Goal: Task Accomplishment & Management: Complete application form

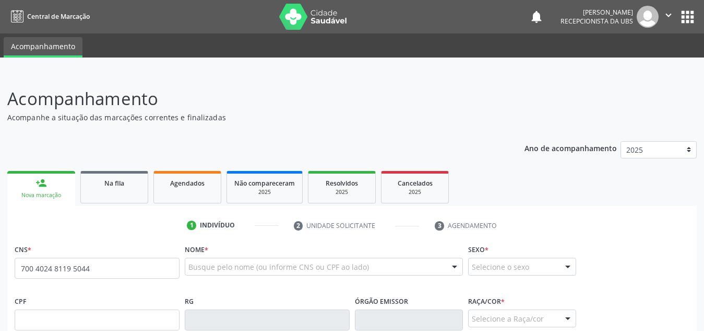
type input "700 4024 8119 5044"
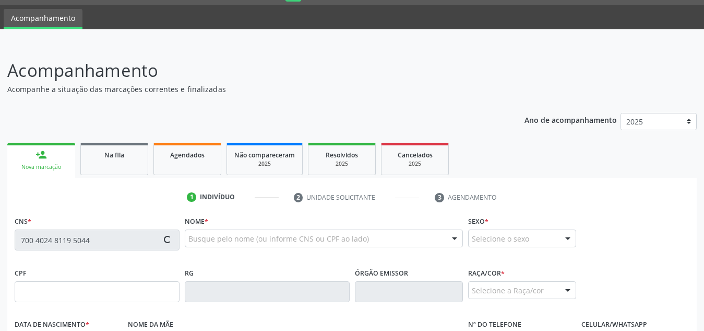
scroll to position [61, 0]
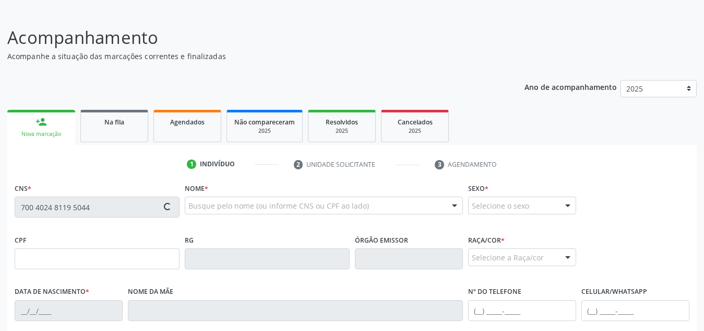
type input "327.763.758-16"
type input "[DATE]"
type input "[PERSON_NAME]"
type input "[PHONE_NUMBER]"
type input "S/N"
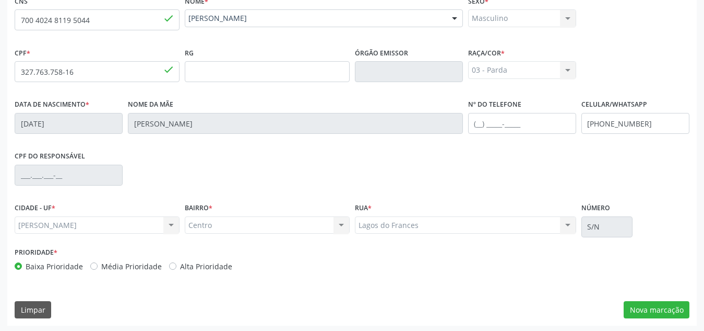
scroll to position [250, 0]
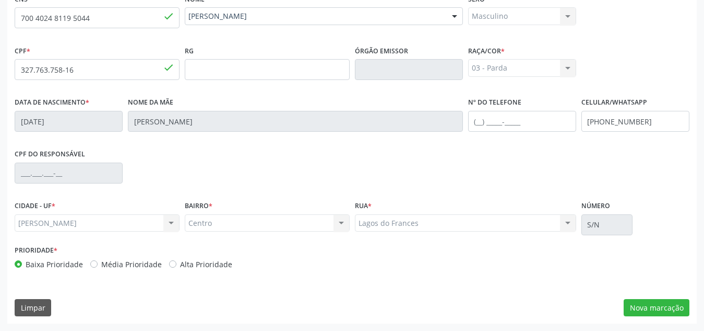
click at [334, 157] on div "CPF do responsável" at bounding box center [352, 172] width 680 height 52
click at [643, 304] on button "Nova marcação" at bounding box center [657, 308] width 66 height 18
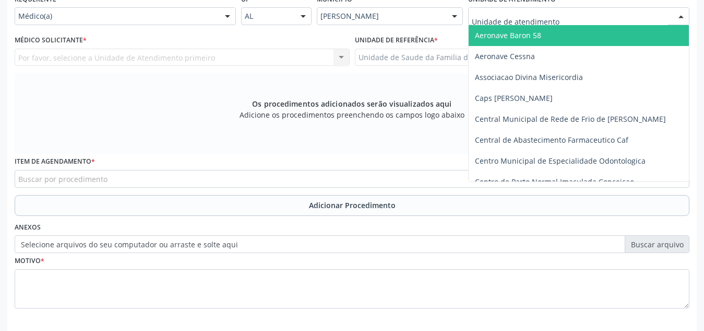
click at [573, 15] on div at bounding box center [578, 16] width 221 height 18
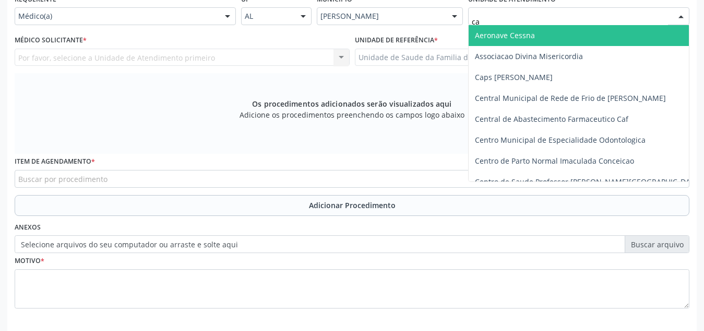
type input "cab"
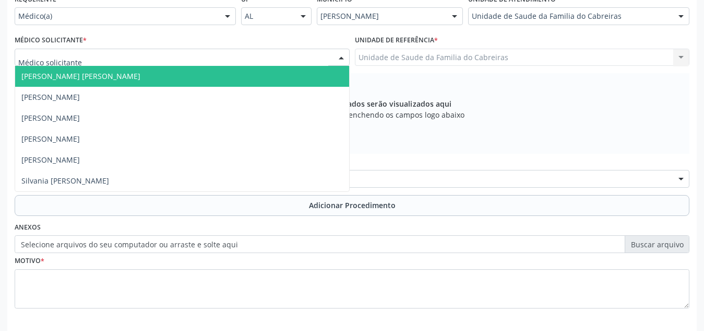
click at [284, 60] on div at bounding box center [182, 58] width 335 height 18
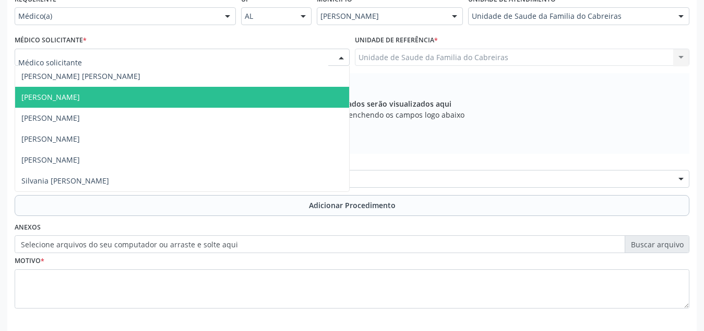
drag, startPoint x: 260, startPoint y: 83, endPoint x: 246, endPoint y: 88, distance: 15.0
click at [246, 88] on ul "[PERSON_NAME] [PERSON_NAME] [PERSON_NAME] Cavalcante [PERSON_NAME] [PERSON_NAME…" at bounding box center [182, 128] width 334 height 125
click at [233, 103] on span "[PERSON_NAME]" at bounding box center [182, 97] width 334 height 21
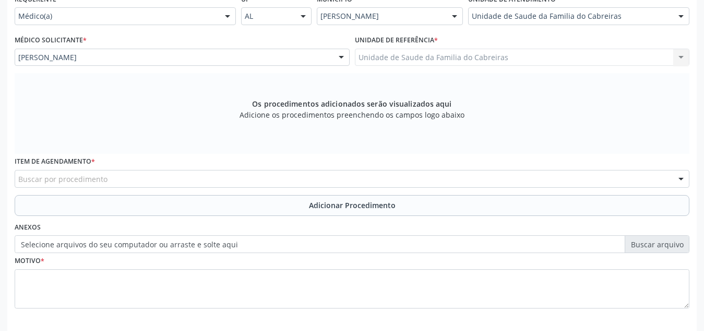
click at [241, 180] on div "Buscar por procedimento" at bounding box center [352, 179] width 675 height 18
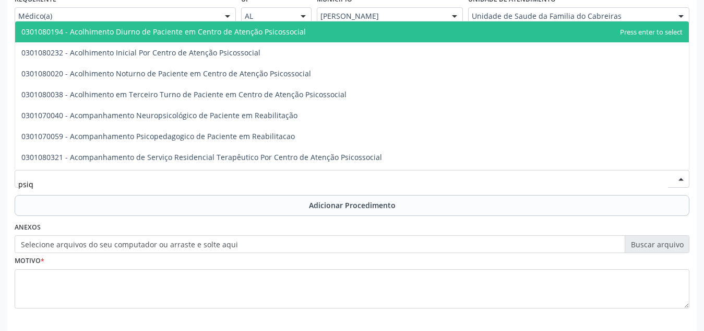
type input "psiqu"
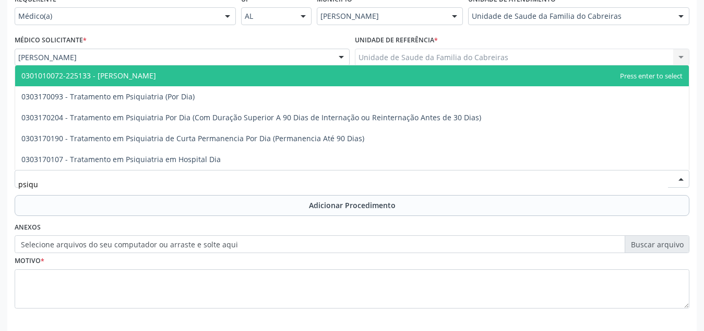
click at [262, 72] on span "0301010072-225133 - [PERSON_NAME]" at bounding box center [352, 75] width 674 height 21
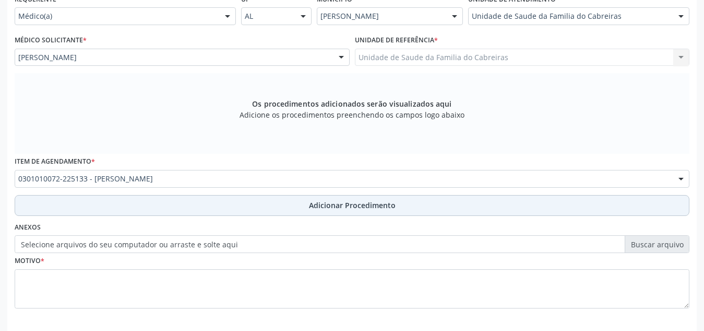
click at [270, 207] on button "Adicionar Procedimento" at bounding box center [352, 205] width 675 height 21
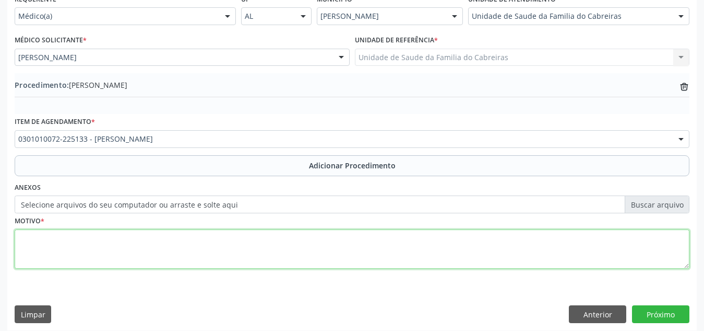
click at [244, 242] on textarea at bounding box center [352, 249] width 675 height 40
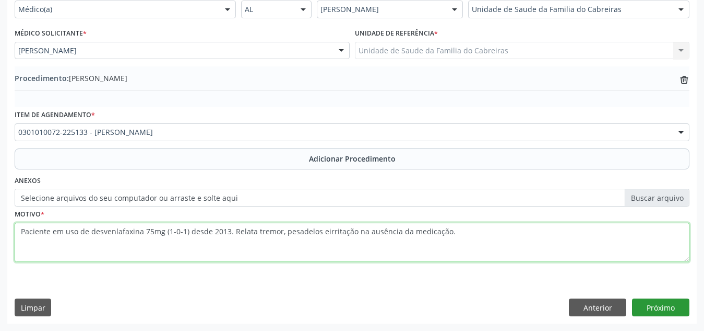
type textarea "Paciente em uso de desvenlafaxina 75mg (1-0-1) desde 2013. Relata tremor, pesad…"
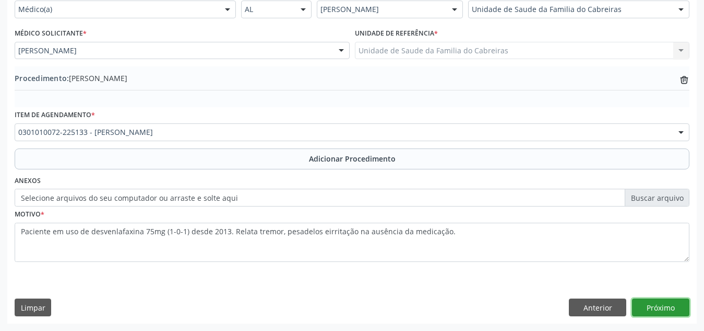
click at [649, 309] on button "Próximo" at bounding box center [660, 307] width 57 height 18
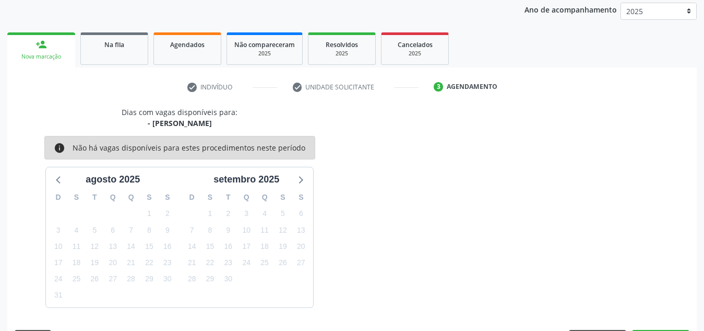
scroll to position [169, 0]
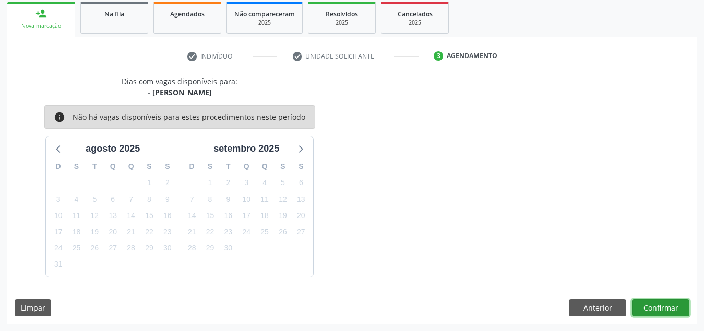
click at [649, 309] on button "Confirmar" at bounding box center [660, 308] width 57 height 18
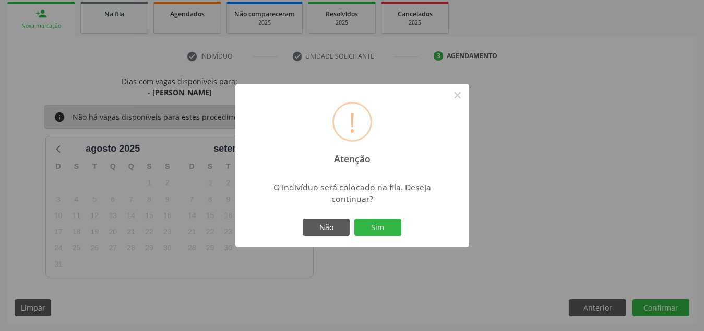
click at [355, 218] on button "Sim" at bounding box center [378, 227] width 47 height 18
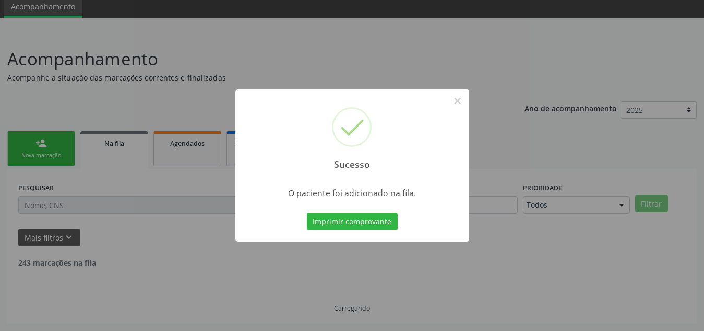
scroll to position [29, 0]
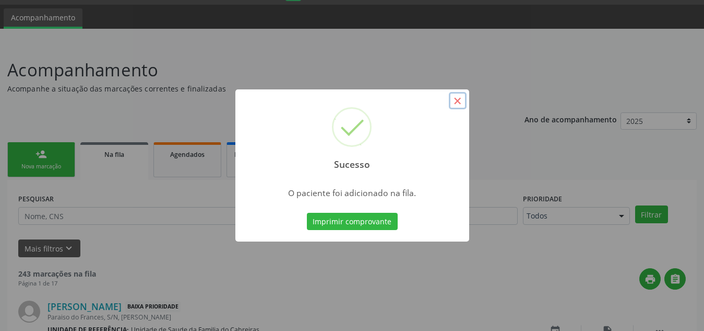
click at [458, 98] on button "×" at bounding box center [458, 101] width 18 height 18
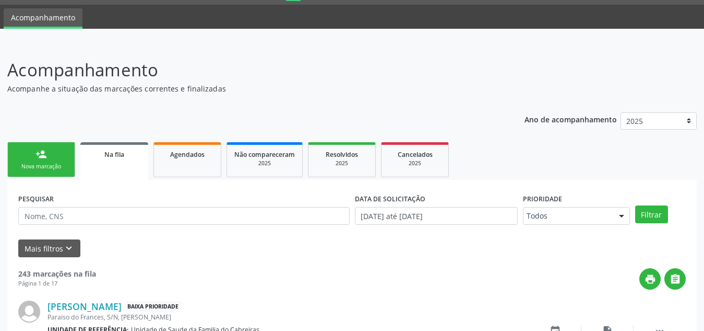
click at [56, 168] on div "Nova marcação" at bounding box center [41, 166] width 52 height 8
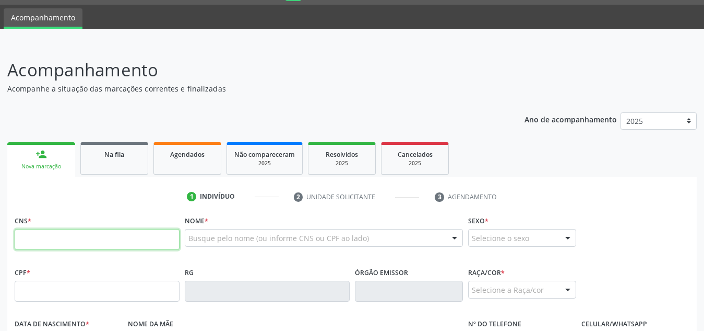
click at [74, 232] on input "text" at bounding box center [97, 239] width 165 height 21
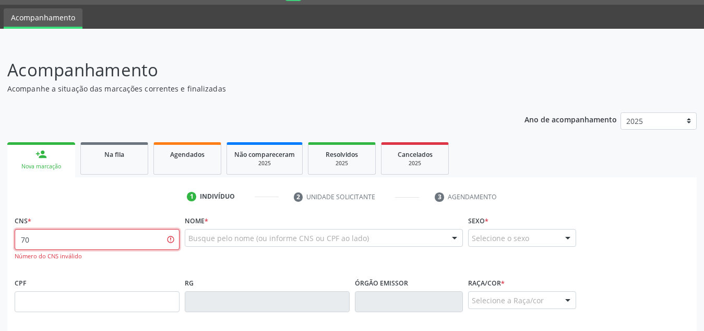
type input "7"
type input "703 0048 8405 9270"
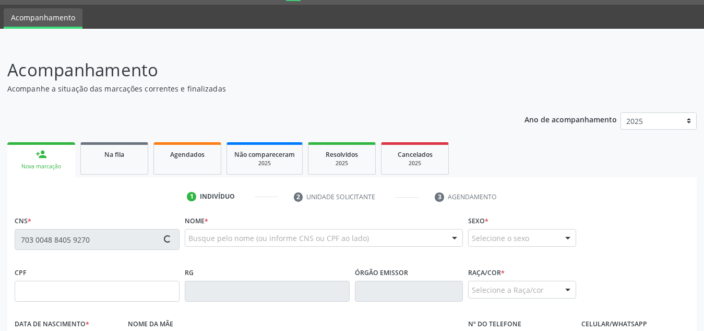
type input "662.937.664-15"
type input "[DATE]"
type input "[PERSON_NAME]"
type input "[PHONE_NUMBER]"
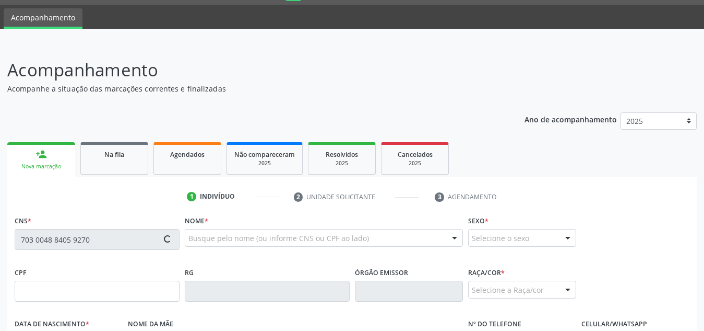
type input "S/N"
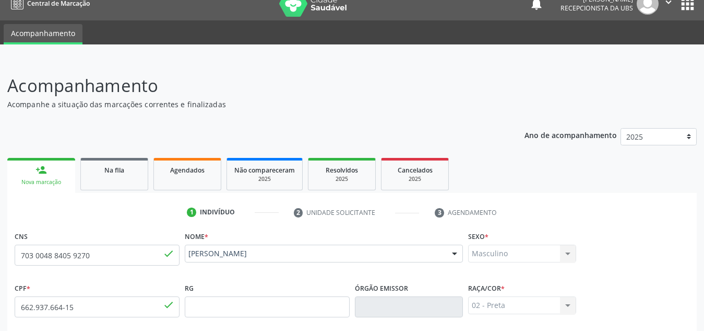
scroll to position [10, 0]
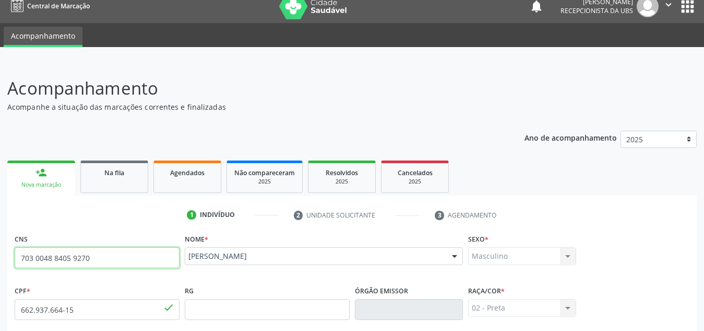
drag, startPoint x: 108, startPoint y: 257, endPoint x: 0, endPoint y: 252, distance: 107.7
click at [0, 252] on div "Acompanhamento Acompanhe a situação das marcações correntes e finalizadas Relat…" at bounding box center [352, 316] width 704 height 509
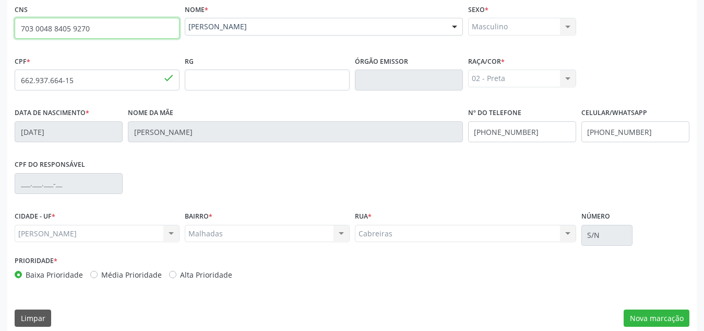
scroll to position [250, 0]
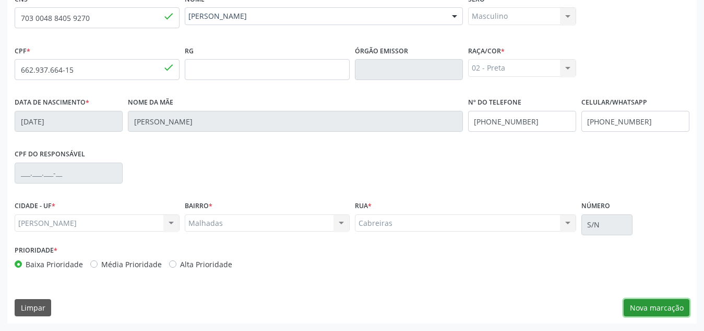
click at [670, 305] on button "Nova marcação" at bounding box center [657, 308] width 66 height 18
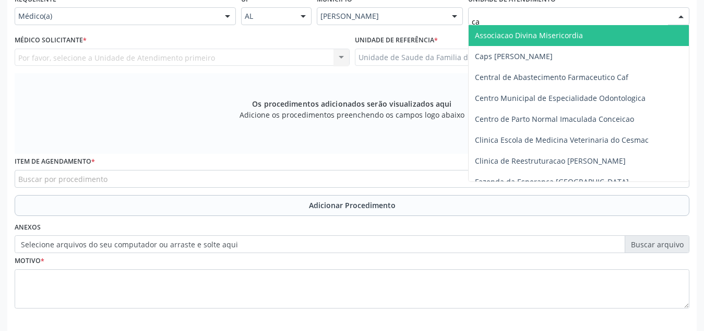
type input "cab"
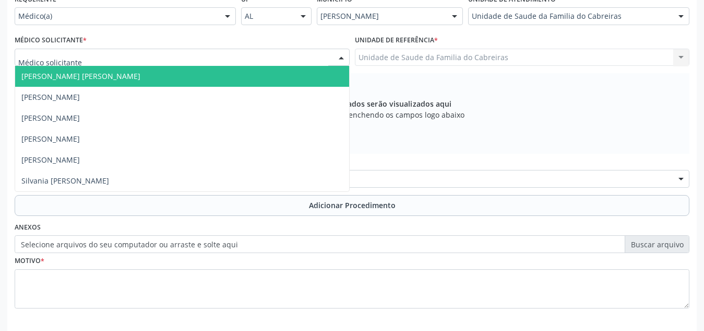
click at [281, 52] on div at bounding box center [182, 58] width 335 height 18
type input "s"
type input "l"
click at [238, 80] on span "[PERSON_NAME]" at bounding box center [182, 76] width 334 height 21
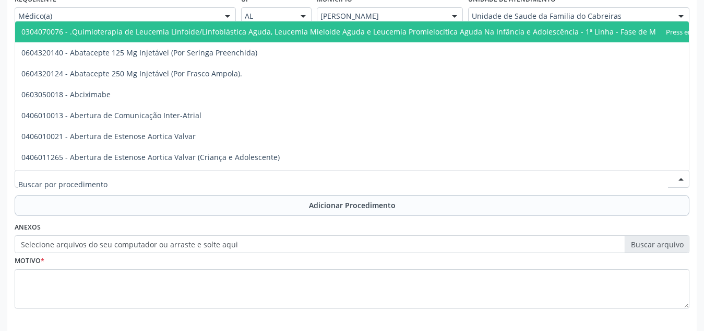
click at [191, 181] on div at bounding box center [352, 179] width 675 height 18
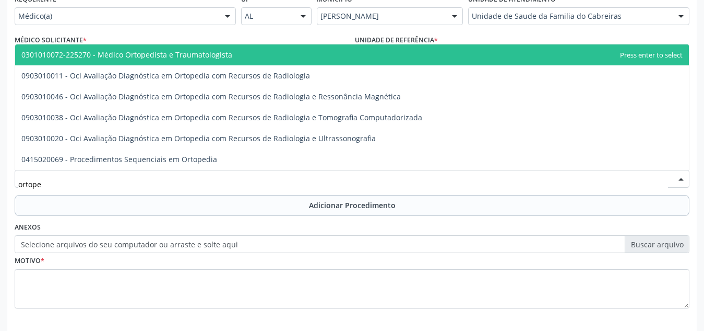
type input "ortoped"
click at [241, 52] on span "0301010072-225270 - Médico Ortopedista e Traumatologista" at bounding box center [352, 54] width 674 height 21
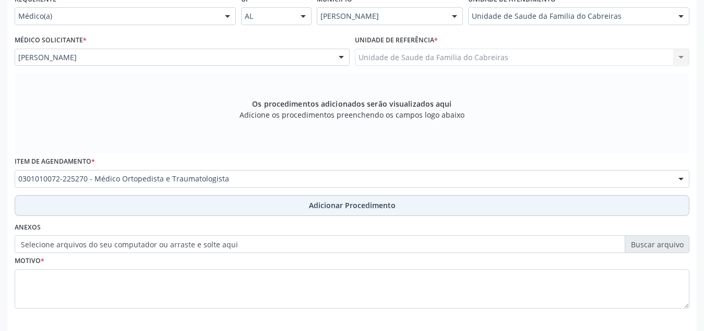
click at [285, 211] on button "Adicionar Procedimento" at bounding box center [352, 205] width 675 height 21
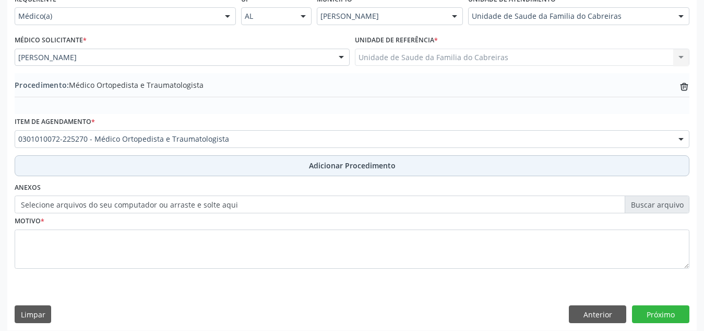
scroll to position [257, 0]
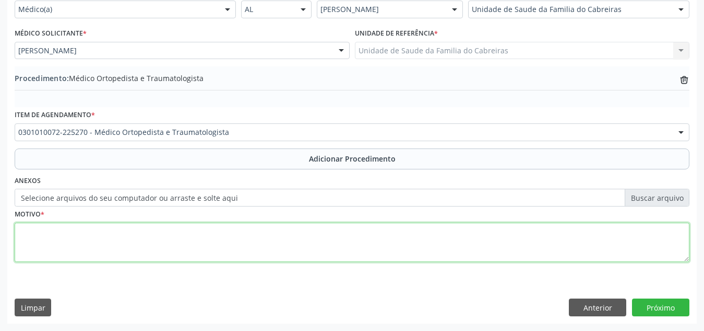
click at [248, 240] on textarea at bounding box center [352, 242] width 675 height 40
click at [102, 235] on textarea "Lombalgia crônica com ivadição para mmii." at bounding box center [352, 242] width 675 height 40
drag, startPoint x: 115, startPoint y: 229, endPoint x: 350, endPoint y: 246, distance: 235.6
click at [350, 246] on textarea "Lombalgia crônica com invadição para mmii." at bounding box center [352, 242] width 675 height 40
click at [107, 233] on textarea "Lombalgia crônica com invadição para mmii." at bounding box center [352, 242] width 675 height 40
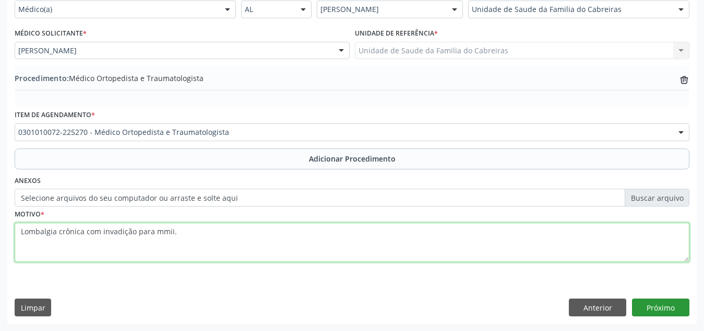
type textarea "Lombalgia crônica com invadição para mmii."
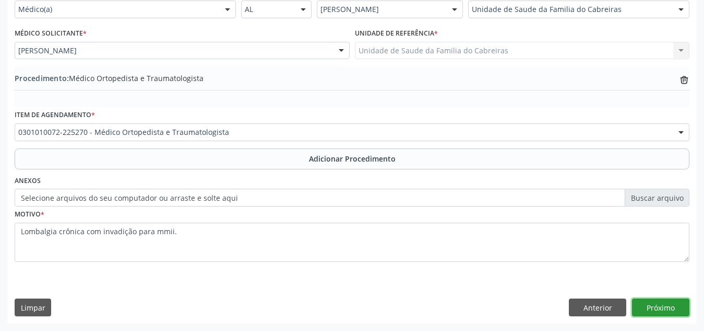
click at [664, 300] on button "Próximo" at bounding box center [660, 307] width 57 height 18
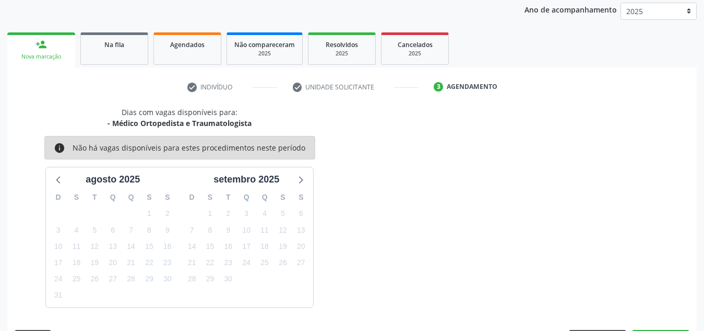
scroll to position [169, 0]
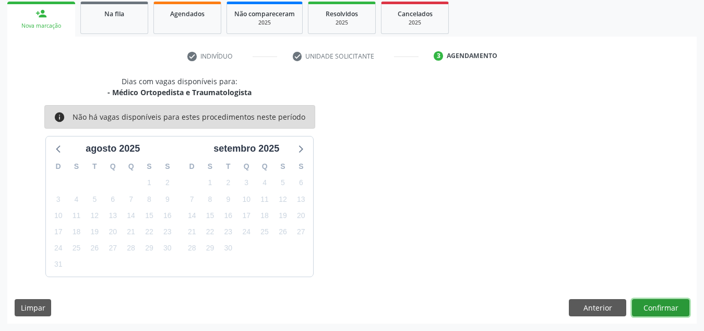
click at [661, 309] on button "Confirmar" at bounding box center [660, 308] width 57 height 18
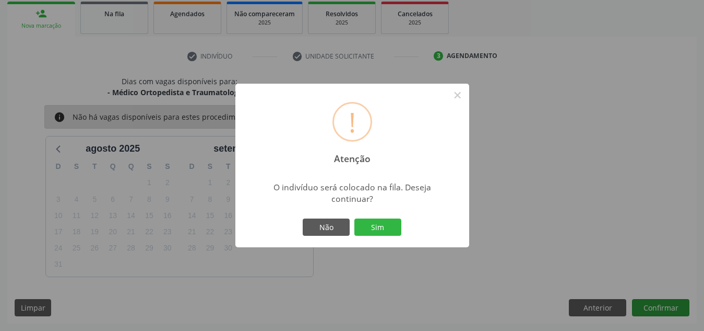
click at [355, 218] on button "Sim" at bounding box center [378, 227] width 47 height 18
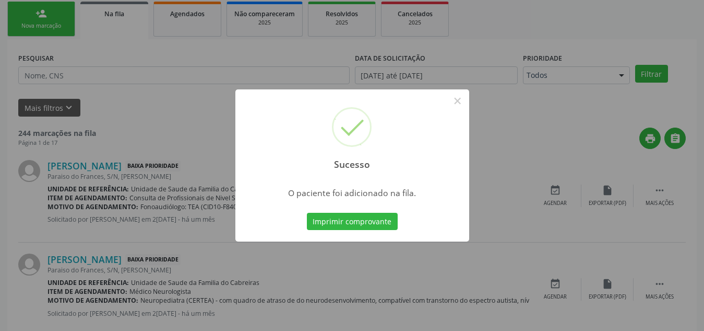
scroll to position [29, 0]
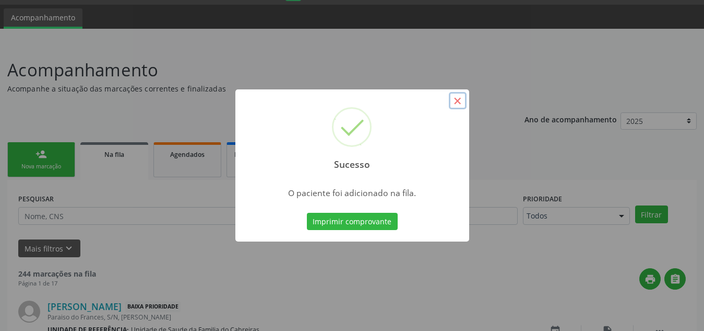
click at [458, 95] on button "×" at bounding box center [458, 101] width 18 height 18
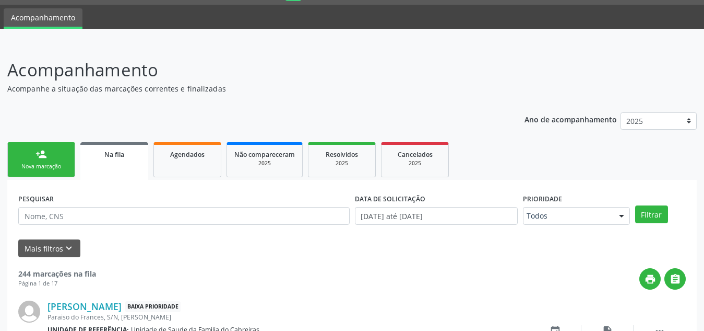
click at [57, 161] on link "person_add Nova marcação" at bounding box center [41, 159] width 68 height 35
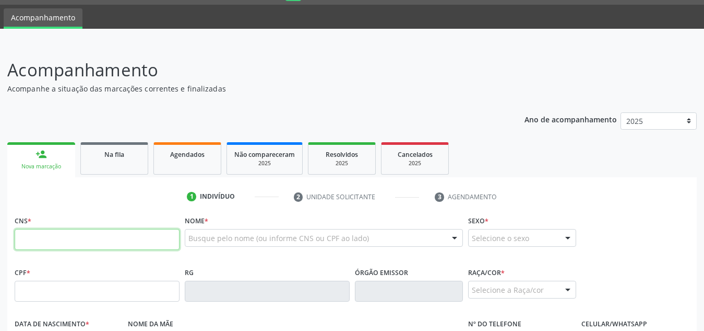
click at [60, 239] on input "text" at bounding box center [97, 239] width 165 height 21
paste input "705 0034 1153 0958"
type input "705 0034 1153 0958"
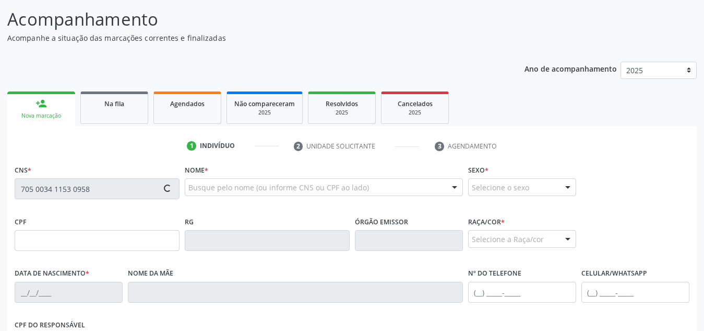
scroll to position [93, 0]
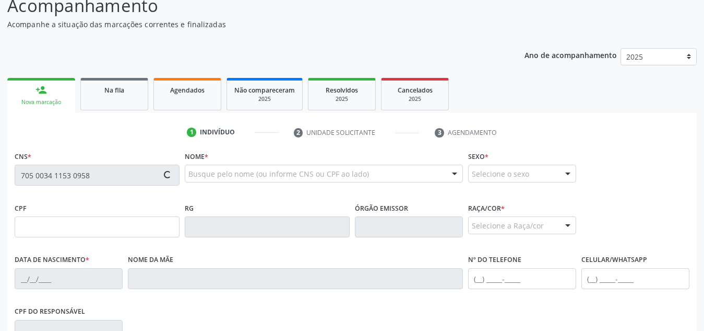
type input "141.799.794-03"
type input "[DATE]"
type input "[PERSON_NAME][DATE]"
type input "[PHONE_NUMBER]"
type input "S/N"
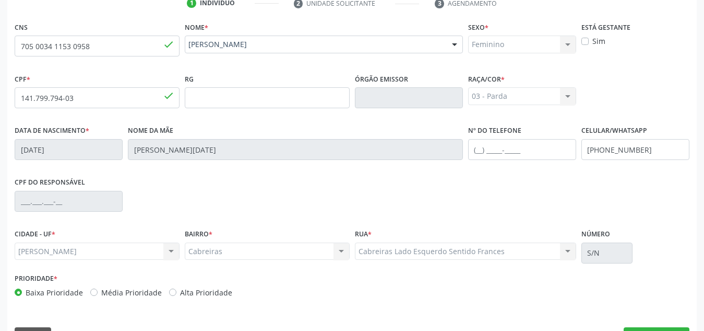
scroll to position [250, 0]
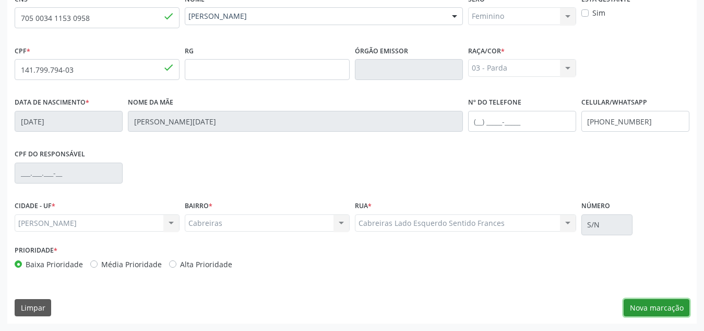
click at [632, 299] on button "Nova marcação" at bounding box center [657, 308] width 66 height 18
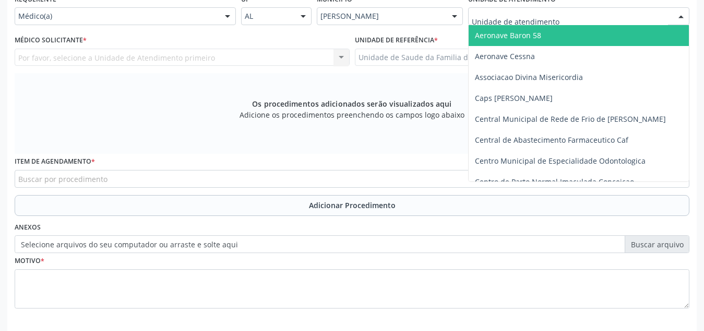
click at [557, 20] on div at bounding box center [578, 16] width 221 height 18
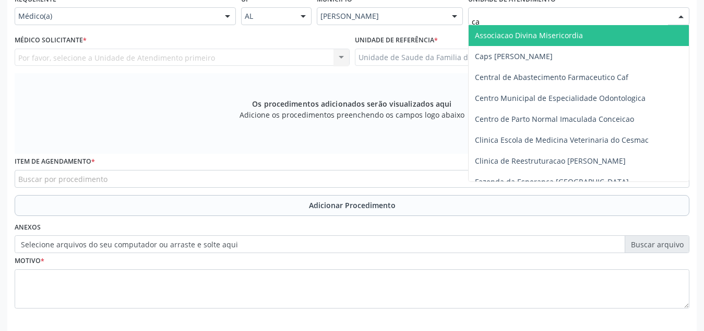
type input "cab"
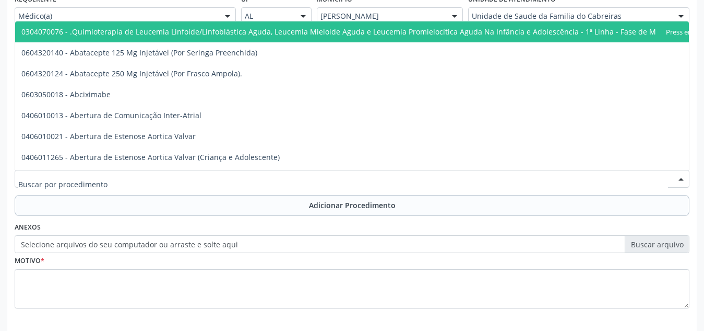
click at [304, 176] on div at bounding box center [352, 179] width 675 height 18
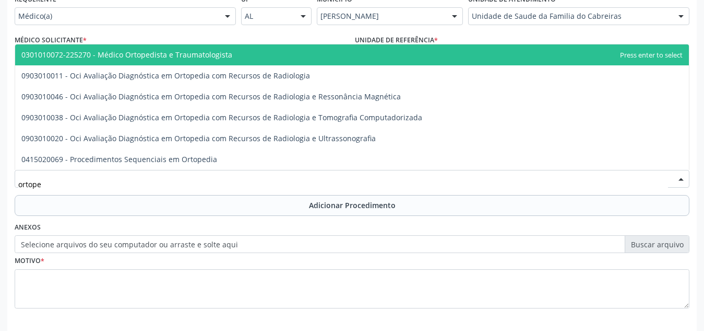
type input "ortoped"
click at [338, 48] on span "0301010072-225270 - Médico Ortopedista e Traumatologista" at bounding box center [352, 54] width 674 height 21
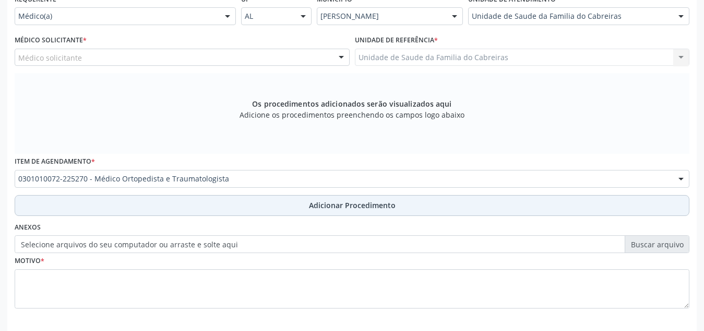
click at [303, 211] on button "Adicionar Procedimento" at bounding box center [352, 205] width 675 height 21
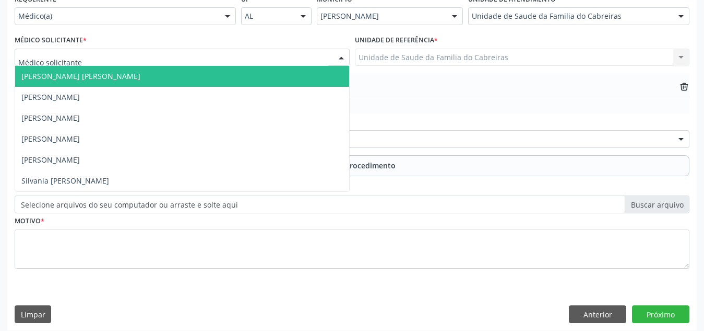
click at [281, 58] on div at bounding box center [182, 58] width 335 height 18
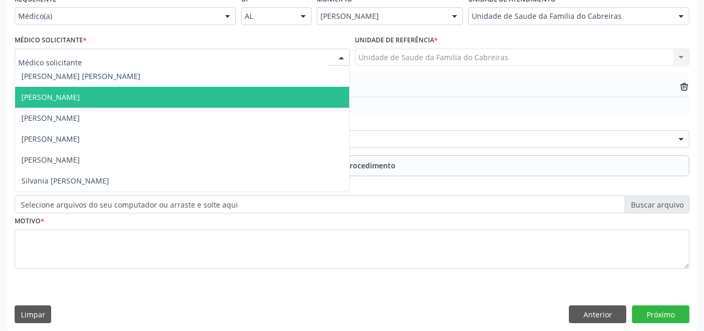
click at [268, 98] on span "[PERSON_NAME]" at bounding box center [182, 97] width 334 height 21
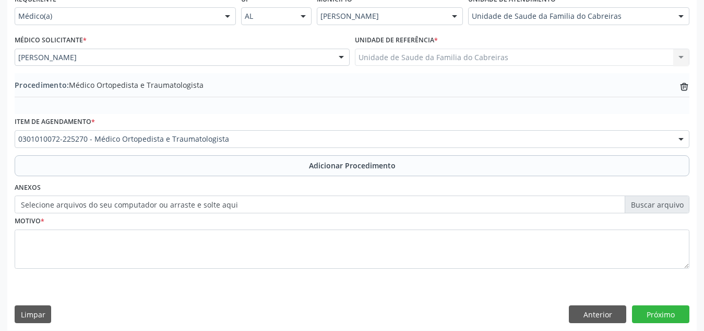
click at [290, 99] on div "Procedimento: Médico Ortopedista e Traumatologista trash-outline icon" at bounding box center [352, 90] width 675 height 22
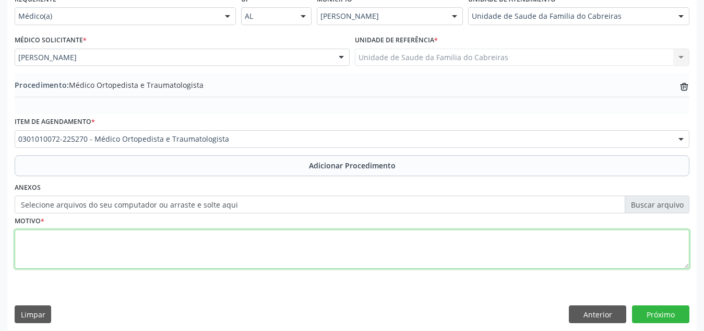
click at [207, 256] on textarea at bounding box center [352, 249] width 675 height 40
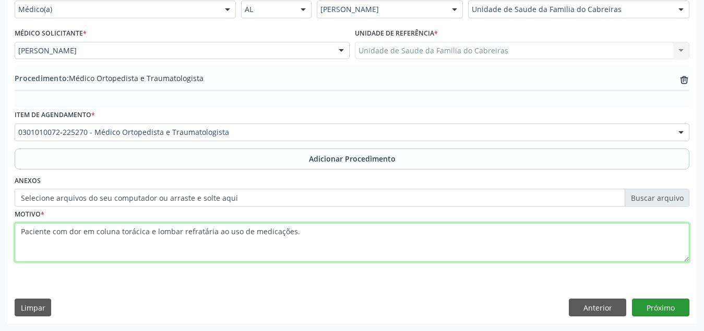
type textarea "Paciente com dor em coluna torácica e lombar refratária ao uso de medicações."
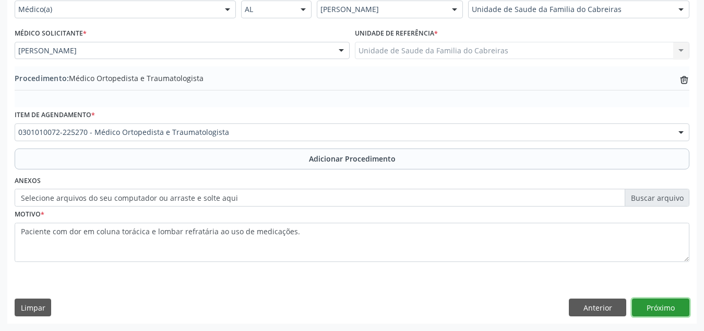
click at [659, 310] on button "Próximo" at bounding box center [660, 307] width 57 height 18
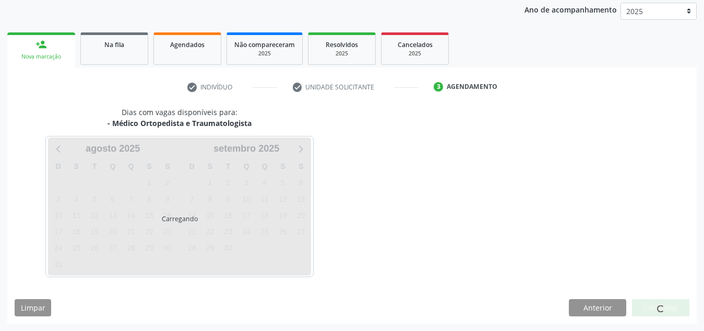
scroll to position [169, 0]
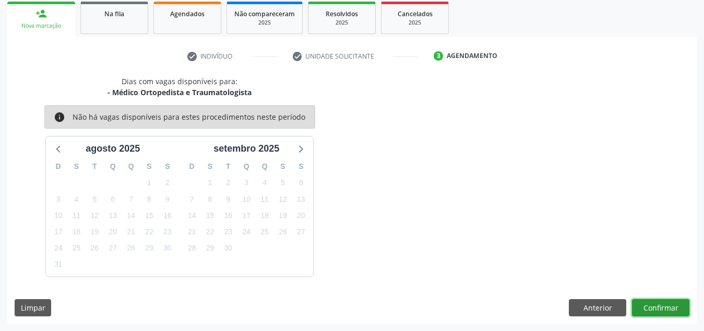
click at [659, 310] on button "Confirmar" at bounding box center [660, 308] width 57 height 18
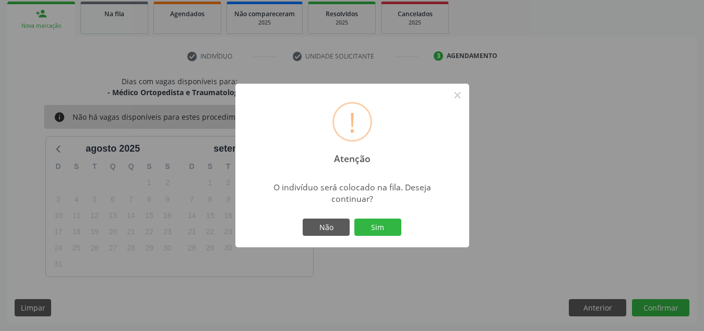
click at [355, 218] on button "Sim" at bounding box center [378, 227] width 47 height 18
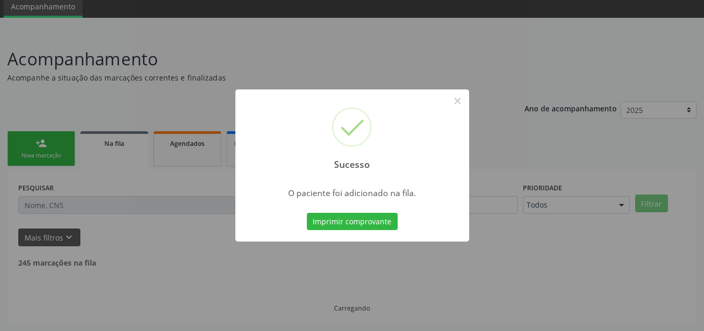
scroll to position [29, 0]
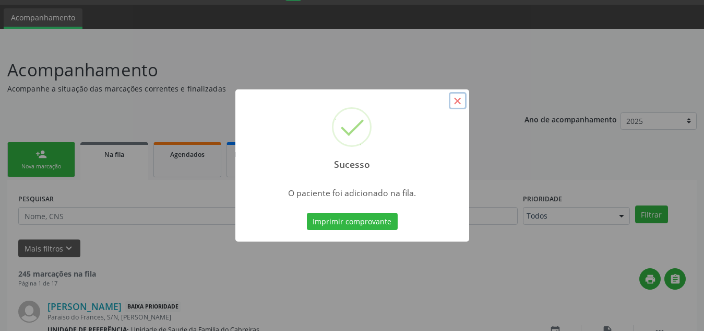
click at [456, 102] on button "×" at bounding box center [458, 101] width 18 height 18
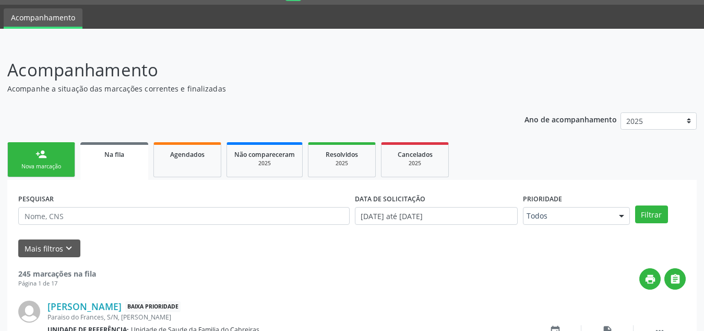
click at [36, 169] on div "Nova marcação" at bounding box center [41, 166] width 52 height 8
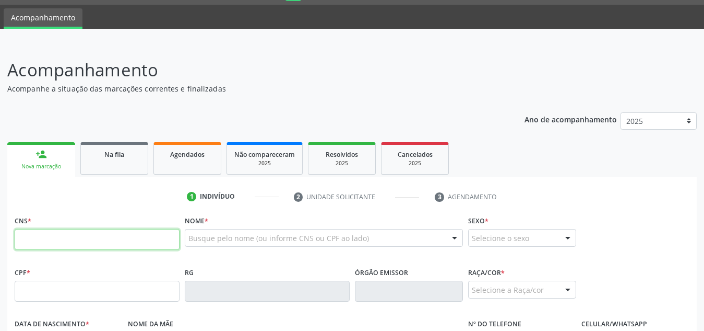
click at [42, 246] on input "text" at bounding box center [97, 239] width 165 height 21
paste input "704 1007 8764 8880"
type input "704 1007 8764 8880"
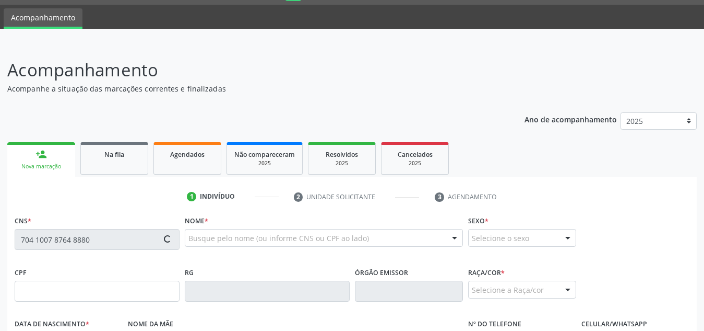
type input "[DATE]"
type input "[PHONE_NUMBER]"
type input "S/N"
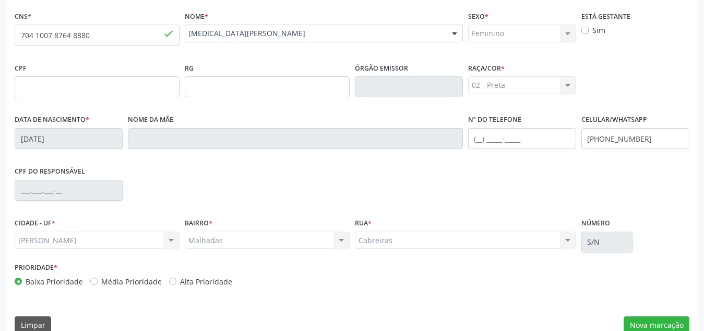
scroll to position [233, 0]
click at [630, 322] on button "Nova marcação" at bounding box center [657, 324] width 66 height 18
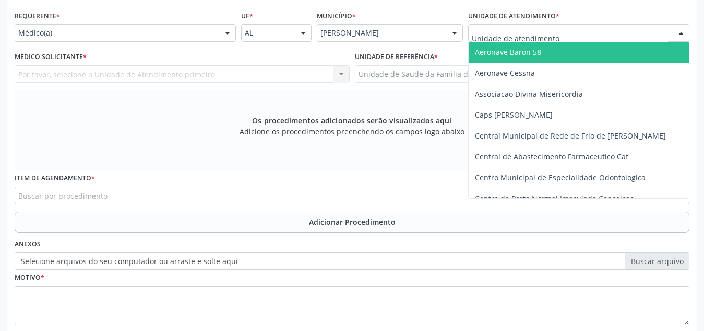
click at [576, 33] on div at bounding box center [578, 33] width 221 height 18
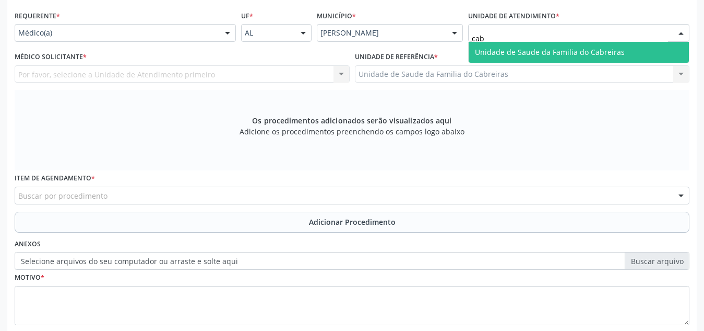
type input "cabr"
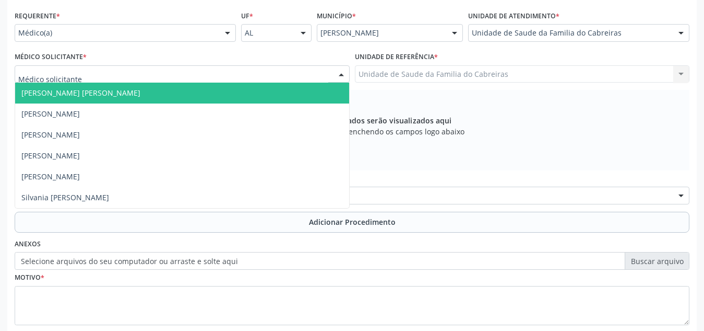
click at [274, 75] on div at bounding box center [182, 74] width 335 height 18
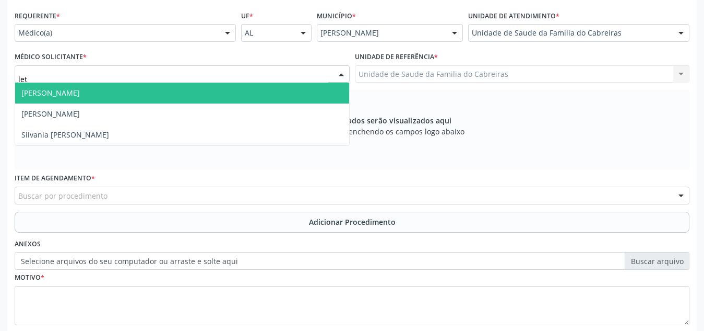
type input "leti"
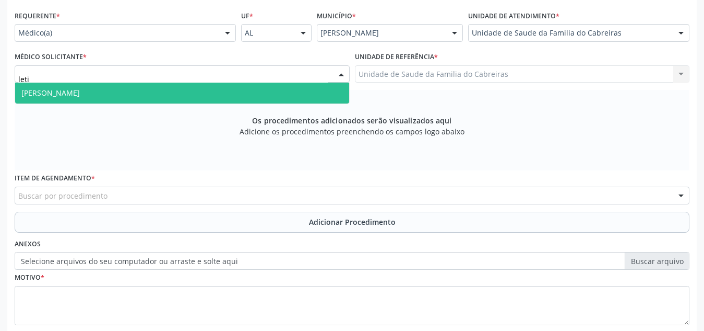
click at [262, 94] on span "[PERSON_NAME]" at bounding box center [182, 92] width 334 height 21
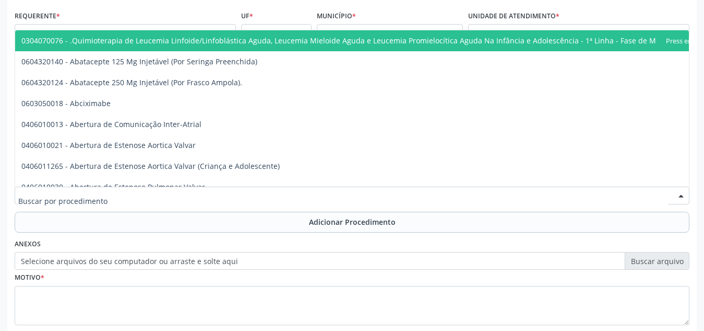
click at [197, 190] on div at bounding box center [352, 195] width 675 height 18
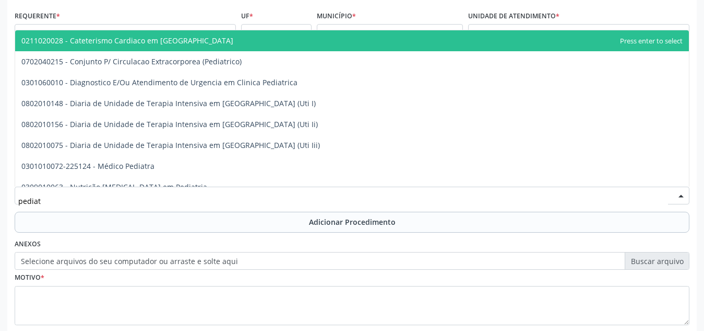
type input "pediatr"
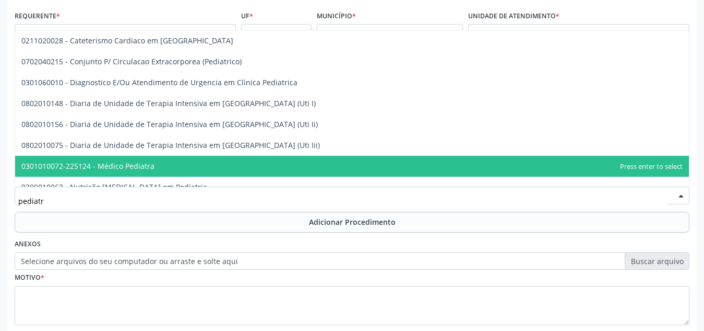
click at [186, 161] on span "0301010072-225124 - Médico Pediatra" at bounding box center [352, 166] width 674 height 21
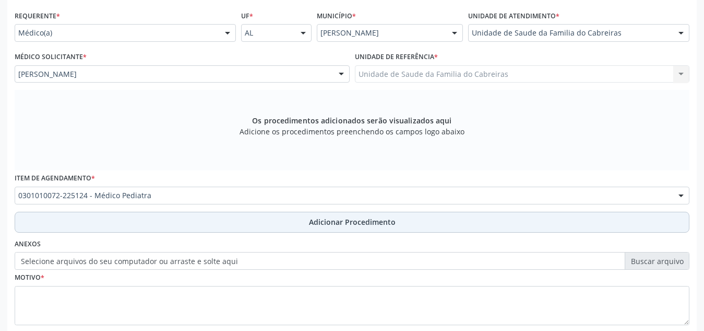
click at [196, 221] on button "Adicionar Procedimento" at bounding box center [352, 221] width 675 height 21
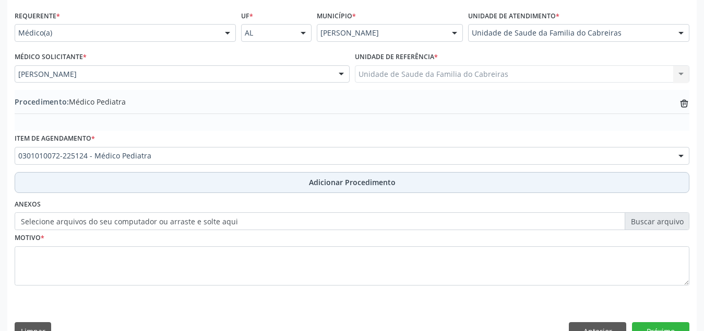
scroll to position [257, 0]
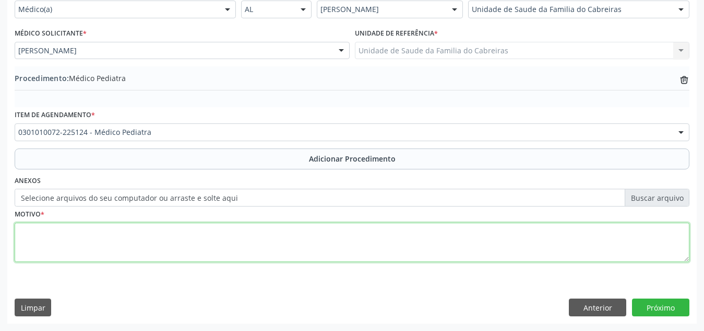
click at [191, 241] on textarea at bounding box center [352, 242] width 675 height 40
type textarea "Esteatose hepática e fibrose hepática leve."
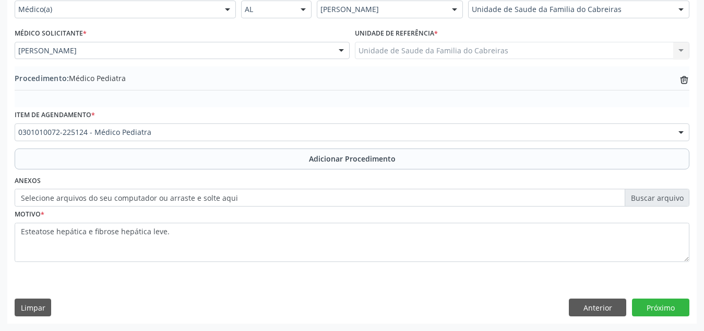
click at [672, 297] on div "Requerente * Médico(a) Médico(a) Enfermeiro(a) Paciente Nenhum resultado encont…" at bounding box center [352, 153] width 690 height 338
click at [672, 301] on button "Próximo" at bounding box center [660, 307] width 57 height 18
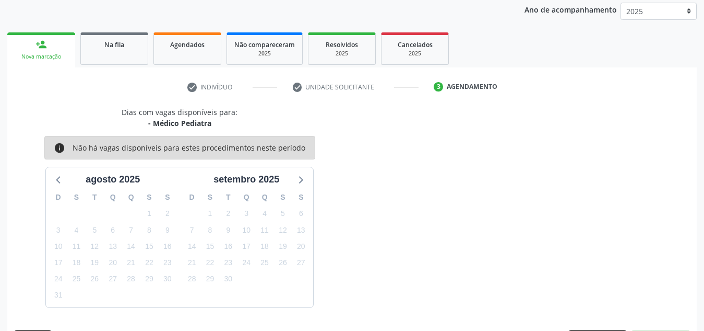
scroll to position [169, 0]
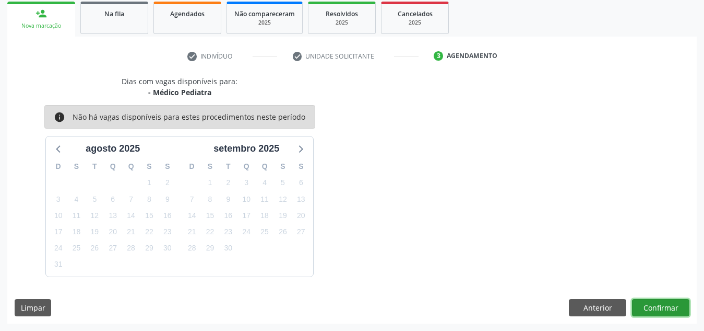
click at [672, 301] on button "Confirmar" at bounding box center [660, 308] width 57 height 18
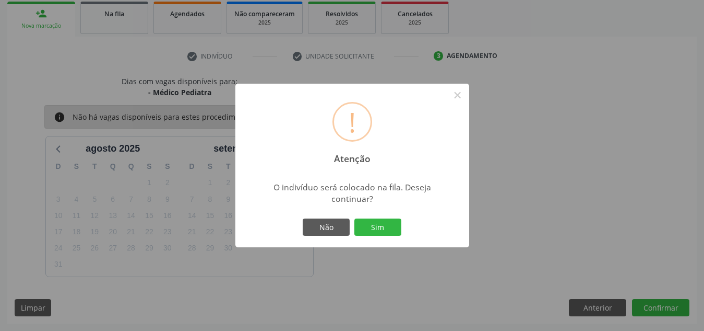
click at [355, 218] on button "Sim" at bounding box center [378, 227] width 47 height 18
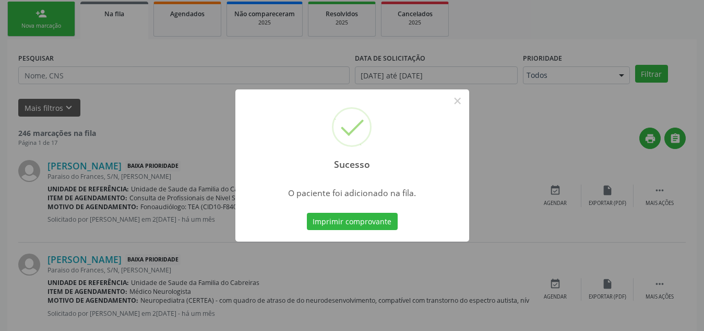
scroll to position [29, 0]
